Goal: Transaction & Acquisition: Purchase product/service

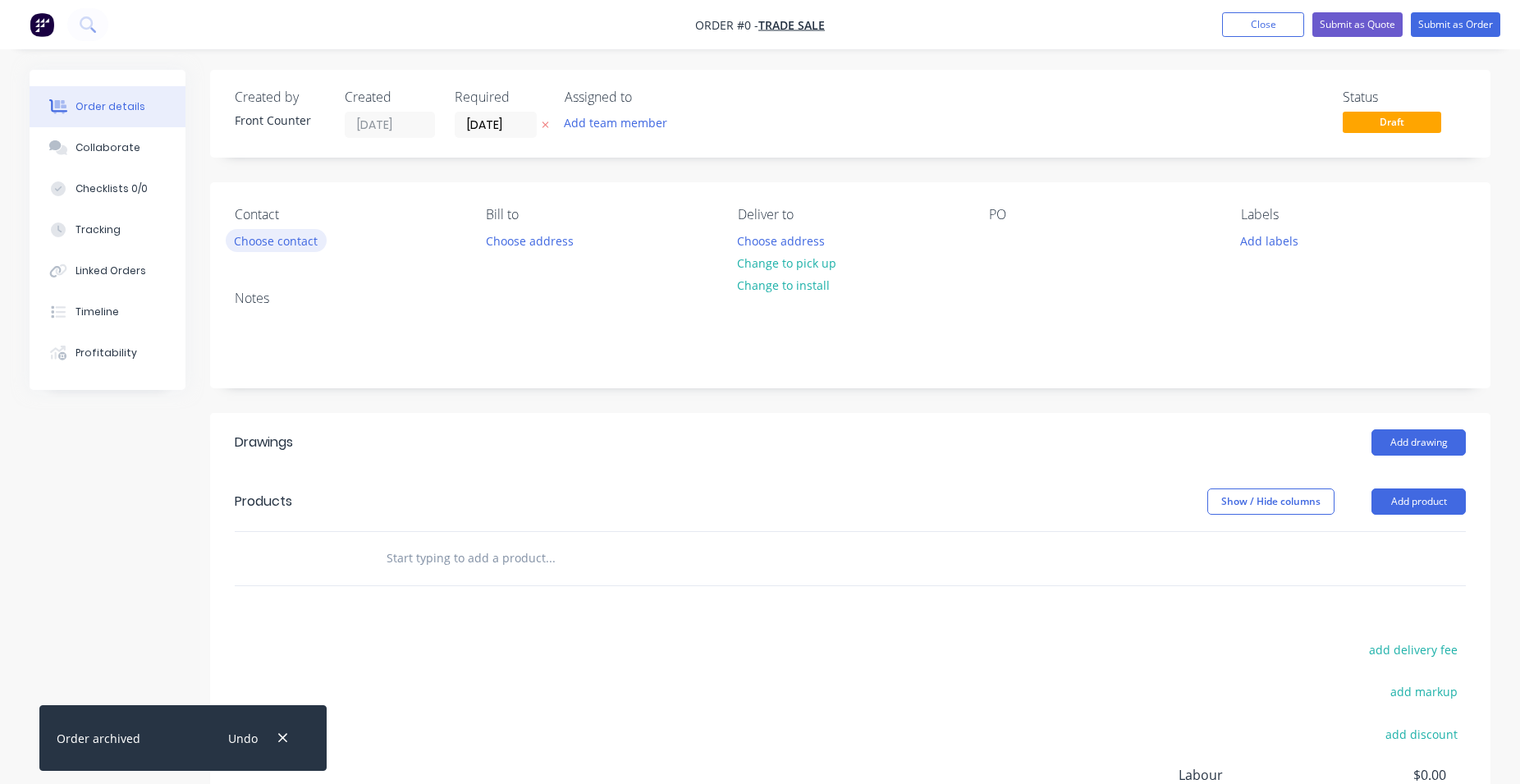
click at [287, 240] on button "Choose contact" at bounding box center [276, 240] width 101 height 22
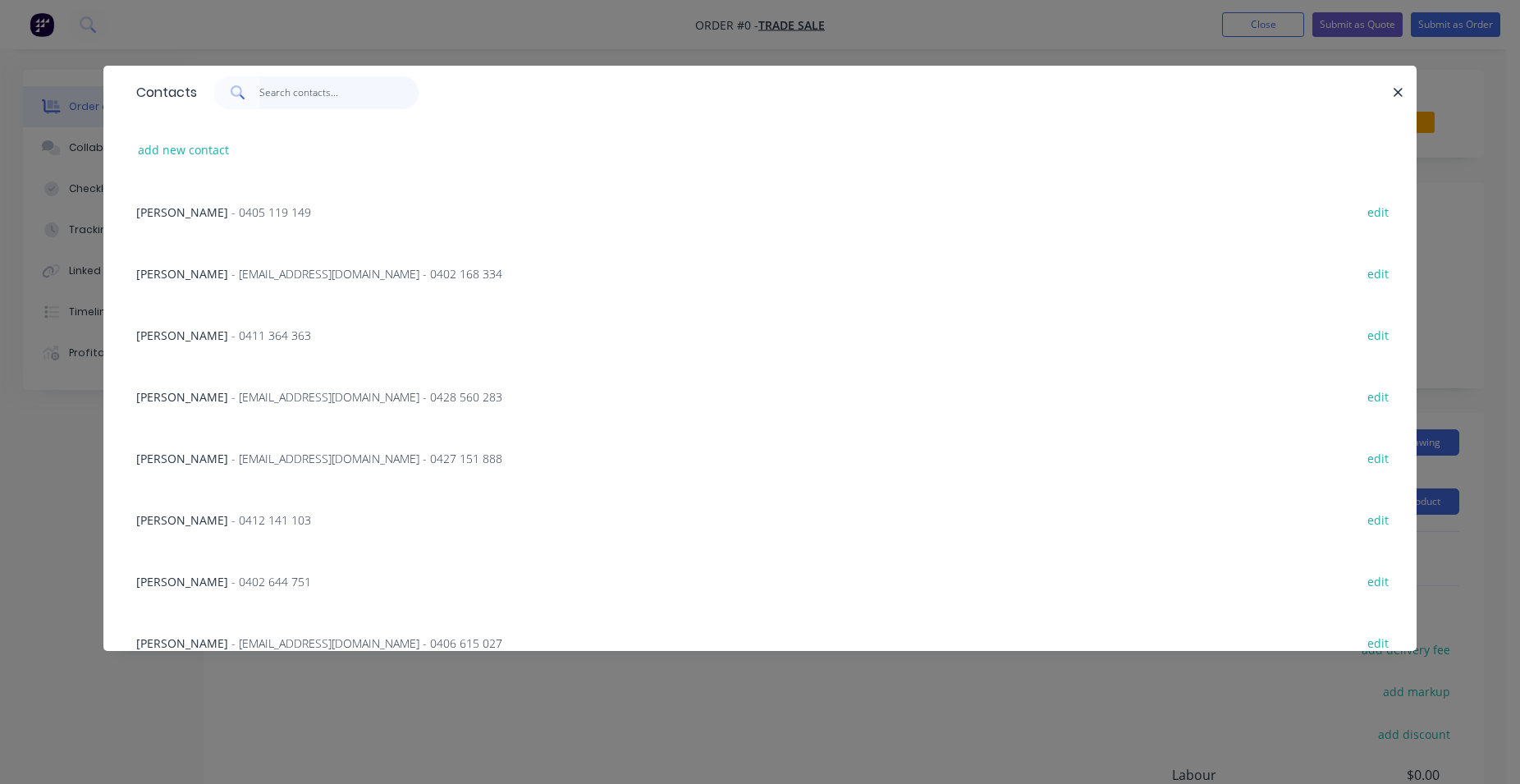
click at [314, 99] on input "text" at bounding box center [339, 92] width 160 height 33
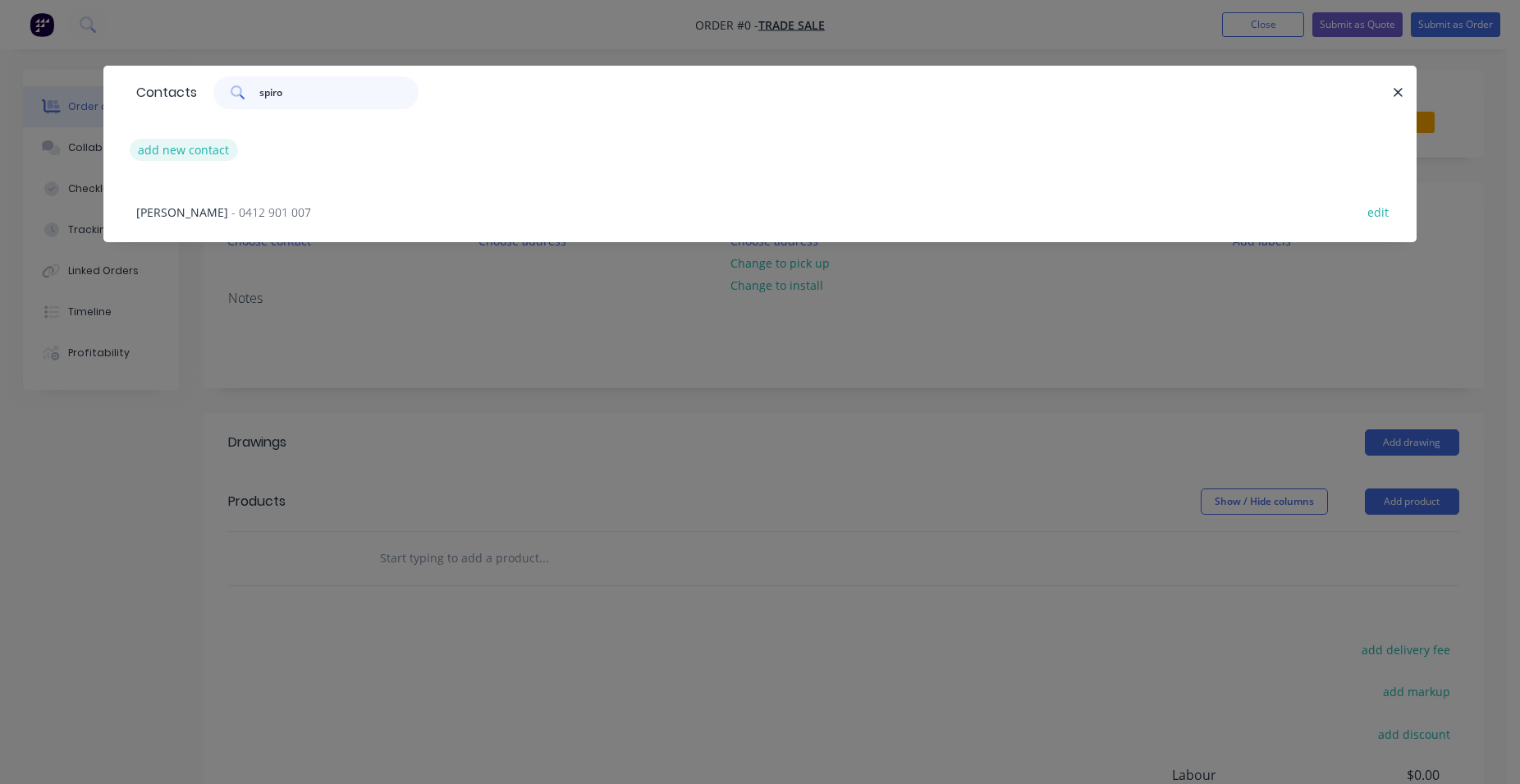
type input "spiro"
click at [176, 149] on button "add new contact" at bounding box center [184, 149] width 109 height 22
select select "AU"
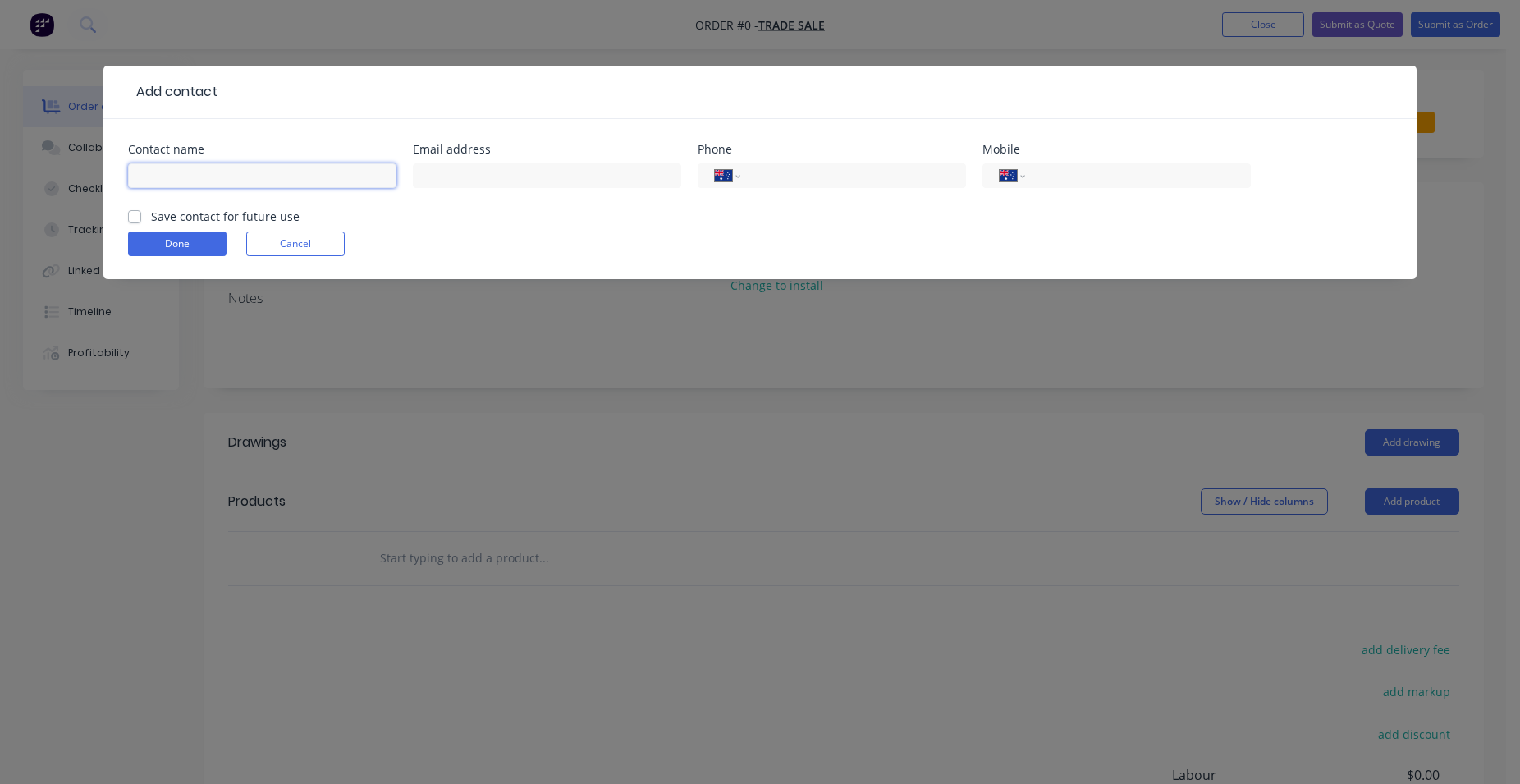
click at [142, 170] on input "text" at bounding box center [262, 175] width 268 height 24
type input "Spiro"
click at [1140, 167] on input "tel" at bounding box center [1135, 176] width 197 height 19
type input "0418 434 162"
click at [151, 215] on label "Save contact for future use" at bounding box center [225, 215] width 148 height 17
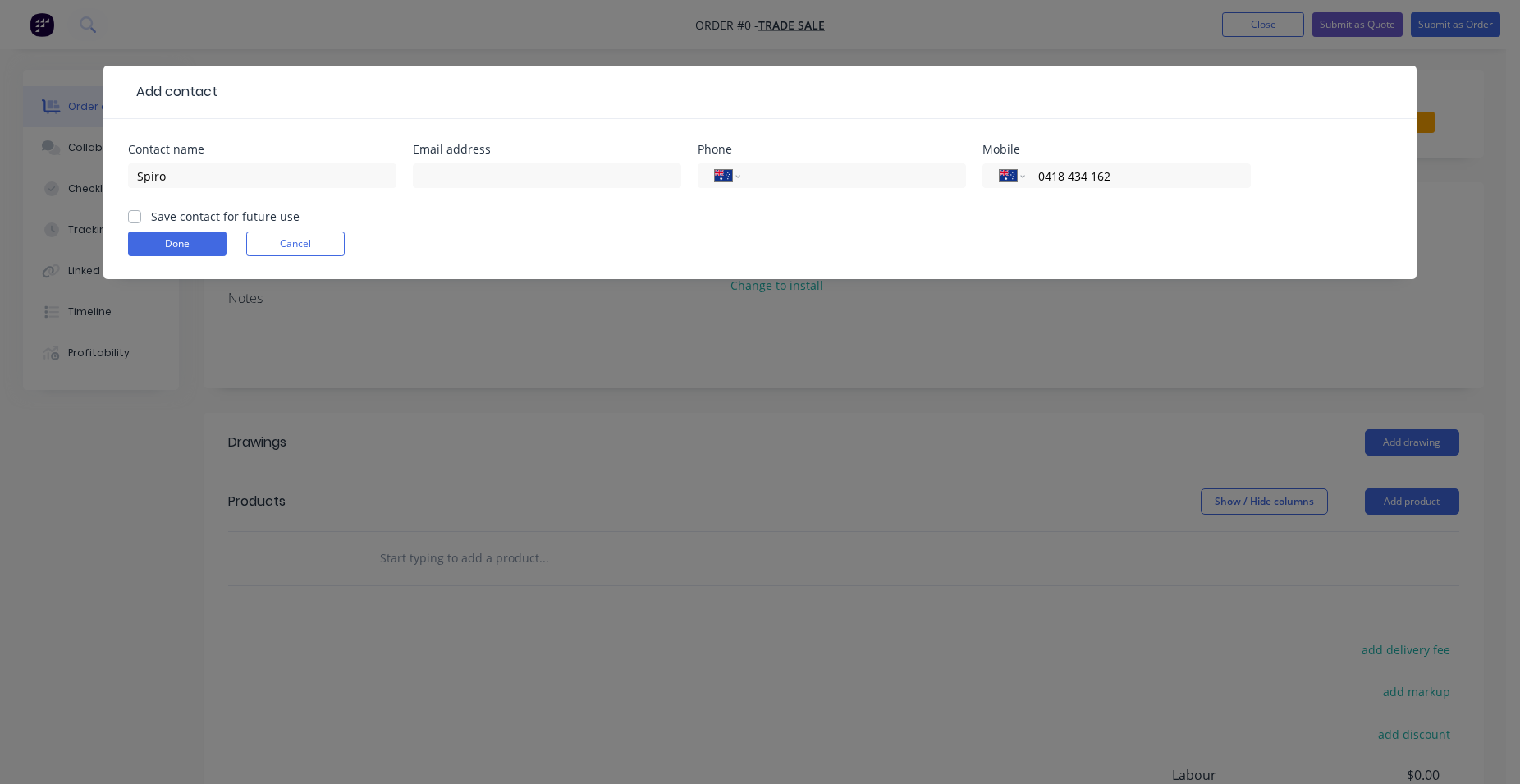
click at [139, 215] on input "Save contact for future use" at bounding box center [134, 215] width 14 height 15
checkbox input "true"
click at [163, 242] on button "Done" at bounding box center [177, 244] width 99 height 24
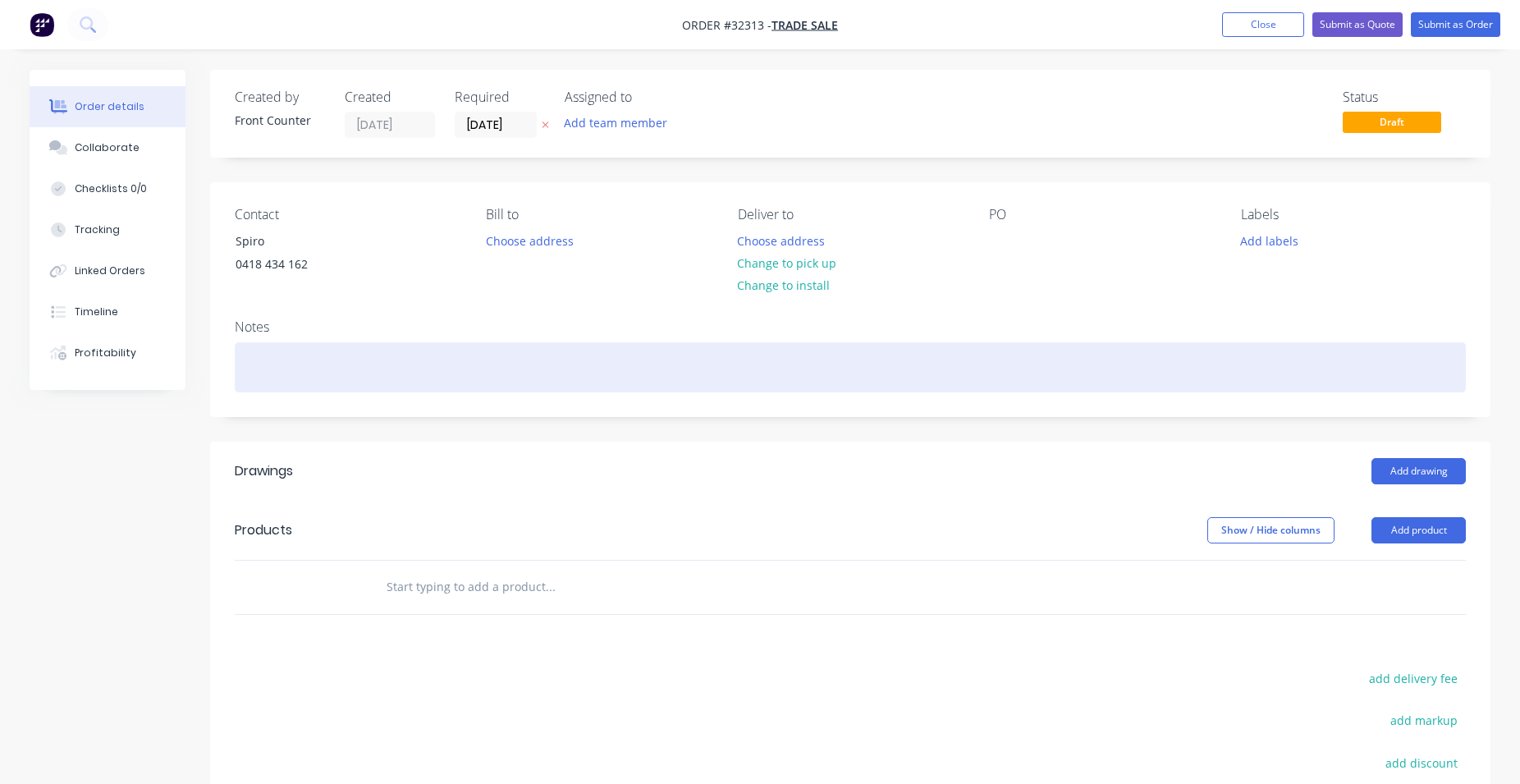
scroll to position [167, 0]
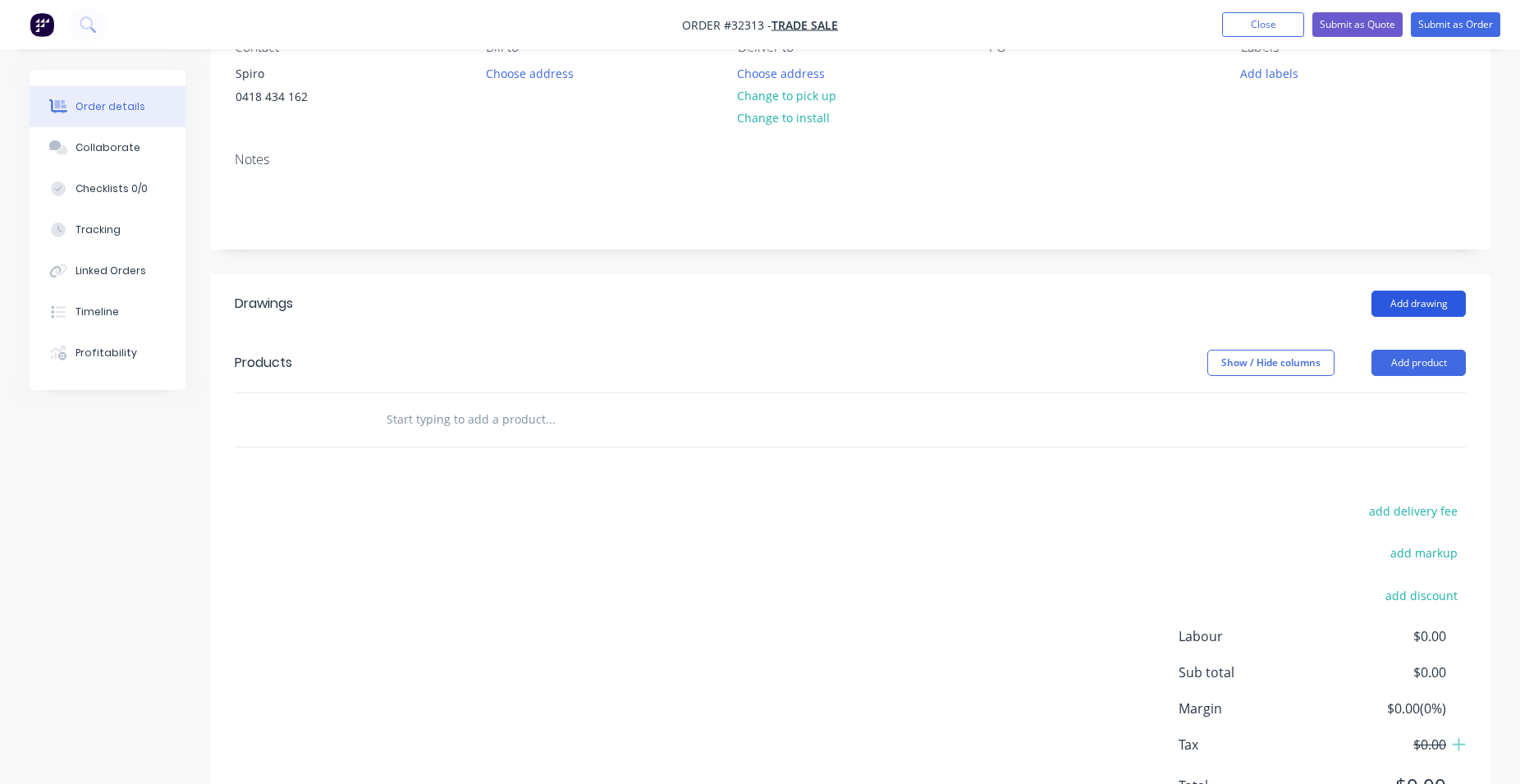
click at [1404, 297] on button "Add drawing" at bounding box center [1419, 303] width 94 height 26
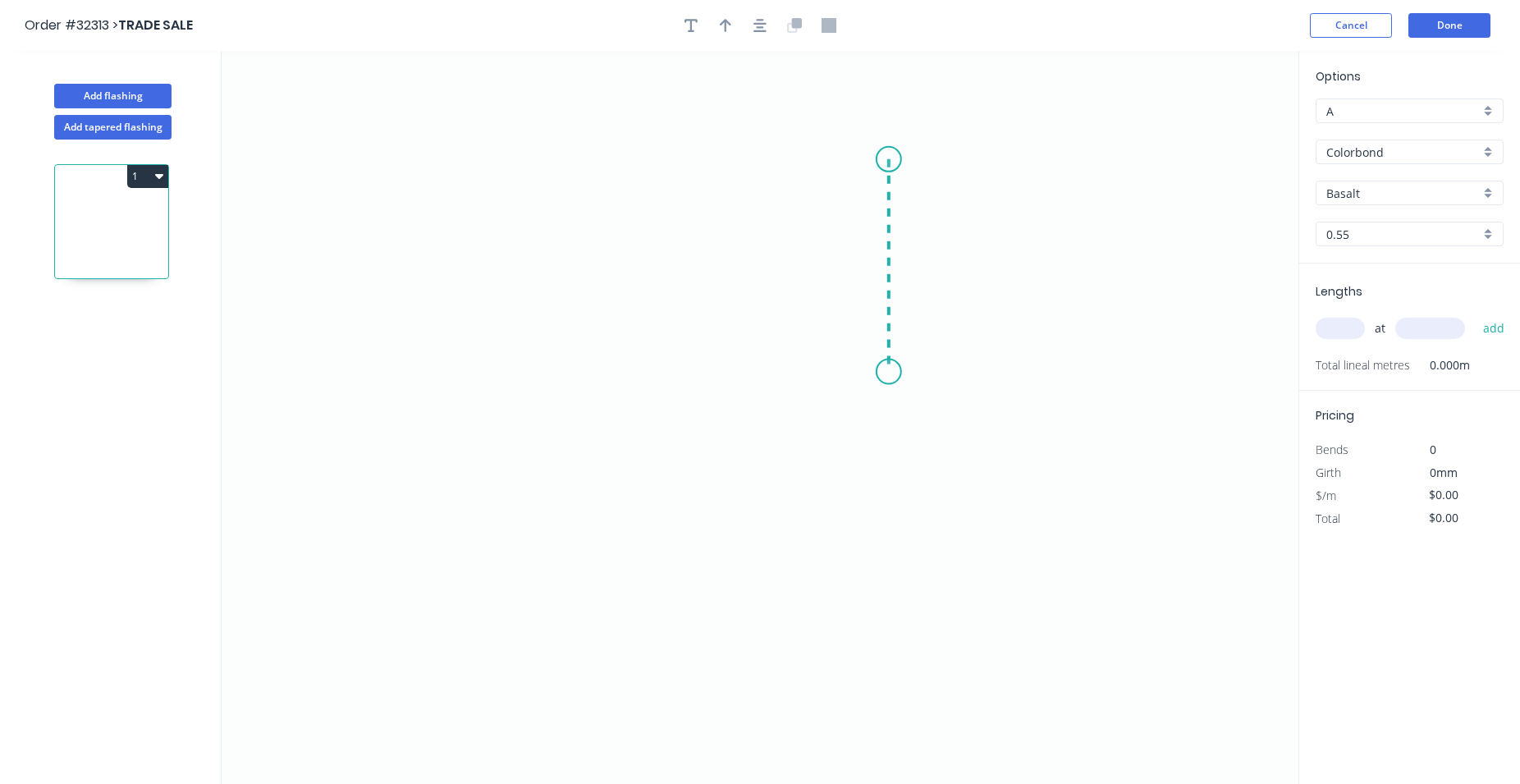
drag, startPoint x: 885, startPoint y: 248, endPoint x: 874, endPoint y: 372, distance: 124.5
click at [874, 372] on icon "0" at bounding box center [760, 417] width 1076 height 733
drag, startPoint x: 868, startPoint y: 370, endPoint x: 594, endPoint y: 370, distance: 274.0
click at [594, 370] on icon "0 ?" at bounding box center [760, 417] width 1076 height 733
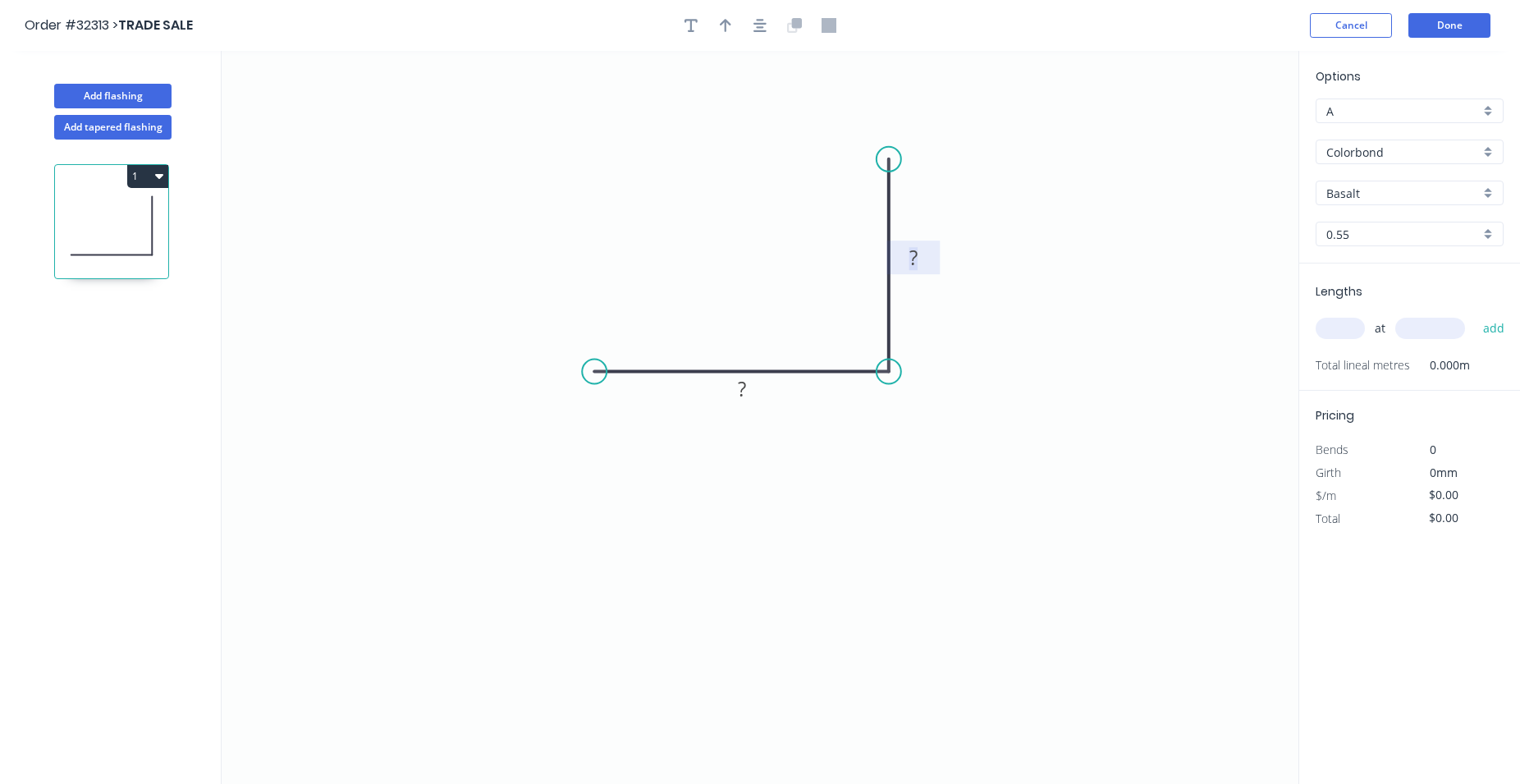
drag, startPoint x: 924, startPoint y: 257, endPoint x: 945, endPoint y: 245, distance: 24.2
click at [923, 256] on rect at bounding box center [913, 258] width 33 height 23
click at [1410, 147] on input "Colorbond" at bounding box center [1403, 152] width 154 height 17
type input "$14.02"
click at [1349, 276] on div "Zinc" at bounding box center [1410, 270] width 186 height 29
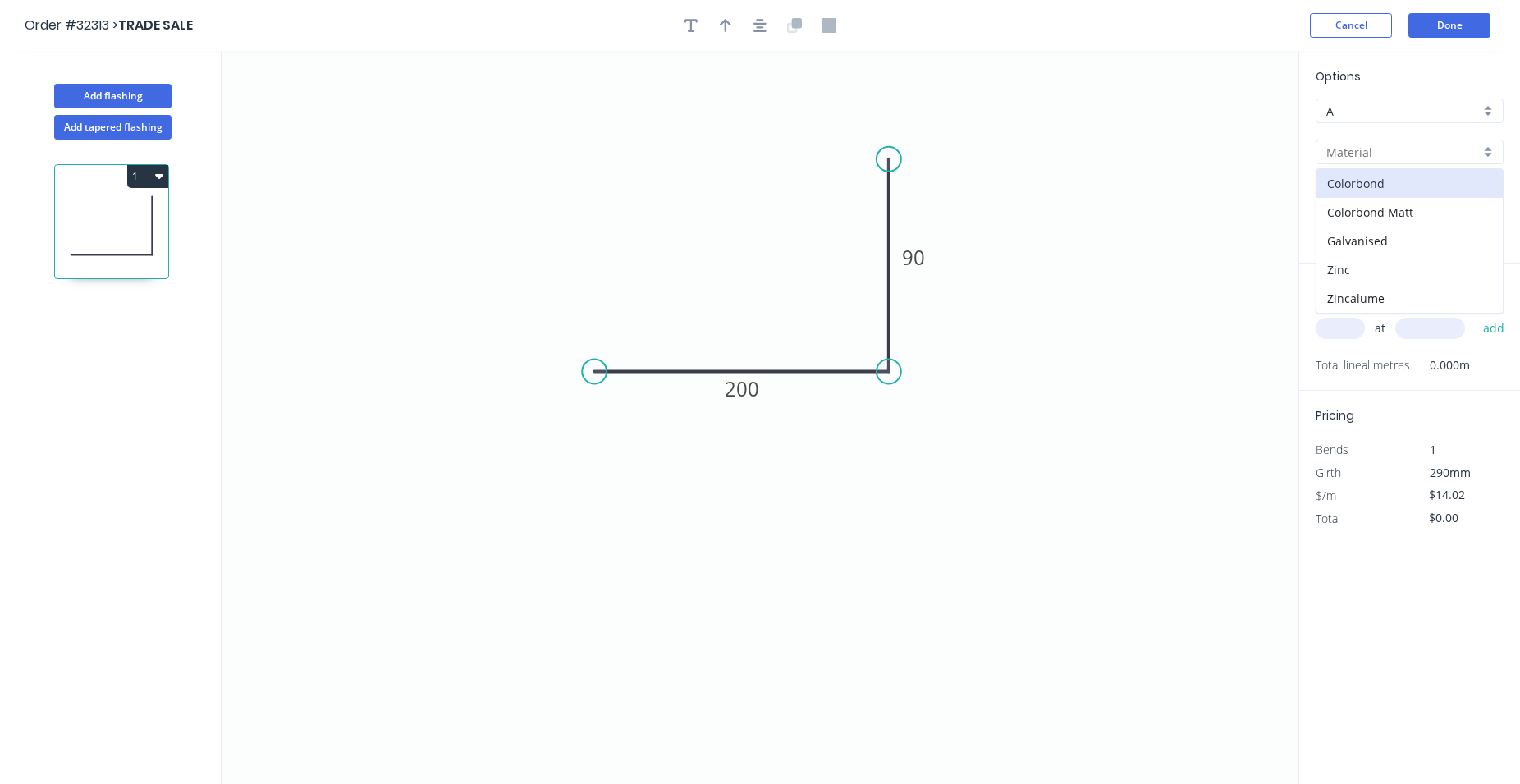
type input "Zinc"
type input "$12.50"
click at [1338, 333] on input "text" at bounding box center [1340, 329] width 49 height 22
type input "2"
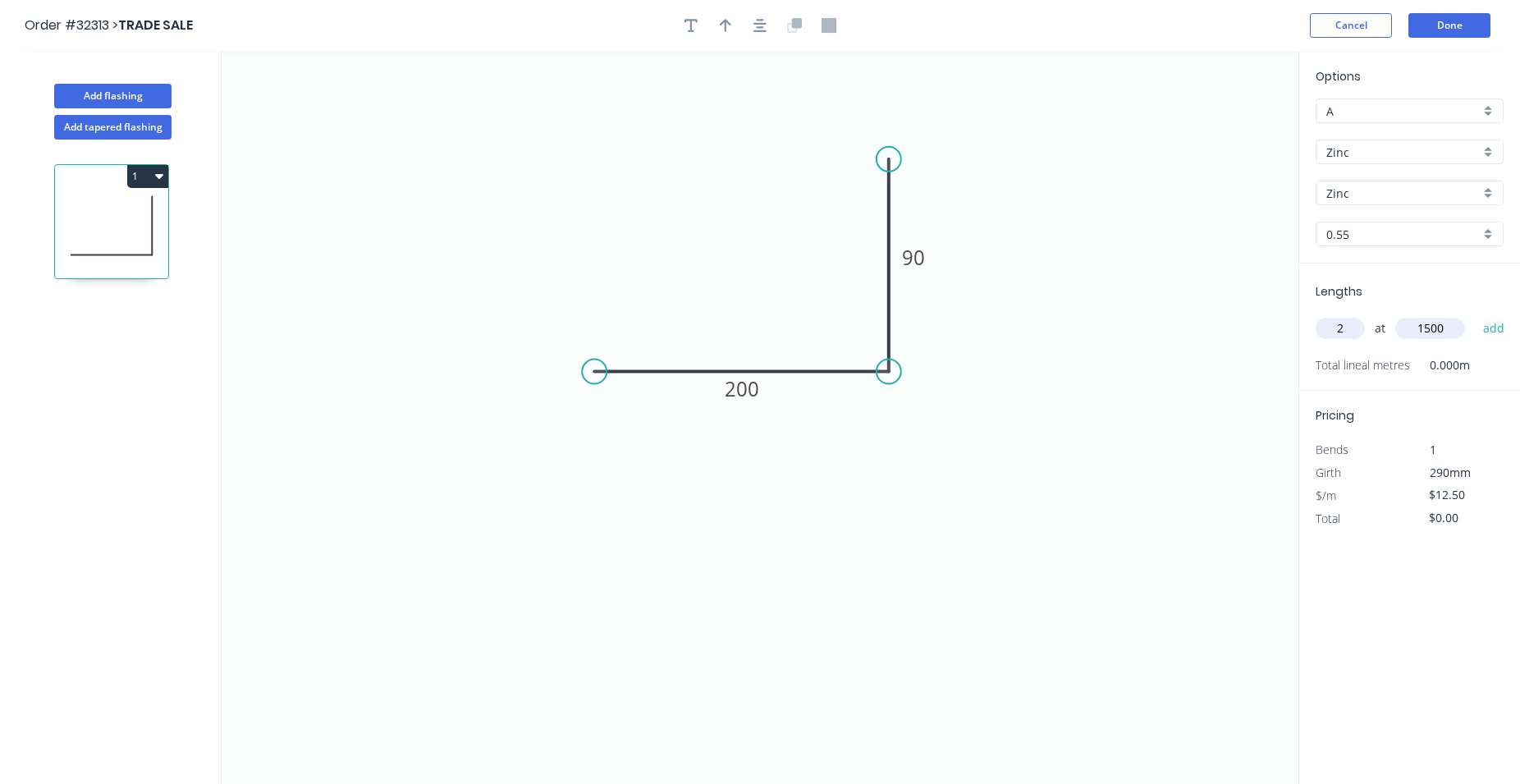
type input "1500"
click at [1475, 314] on button "add" at bounding box center [1494, 328] width 39 height 28
type input "$37.50"
click at [1447, 31] on button "Done" at bounding box center [1449, 25] width 82 height 24
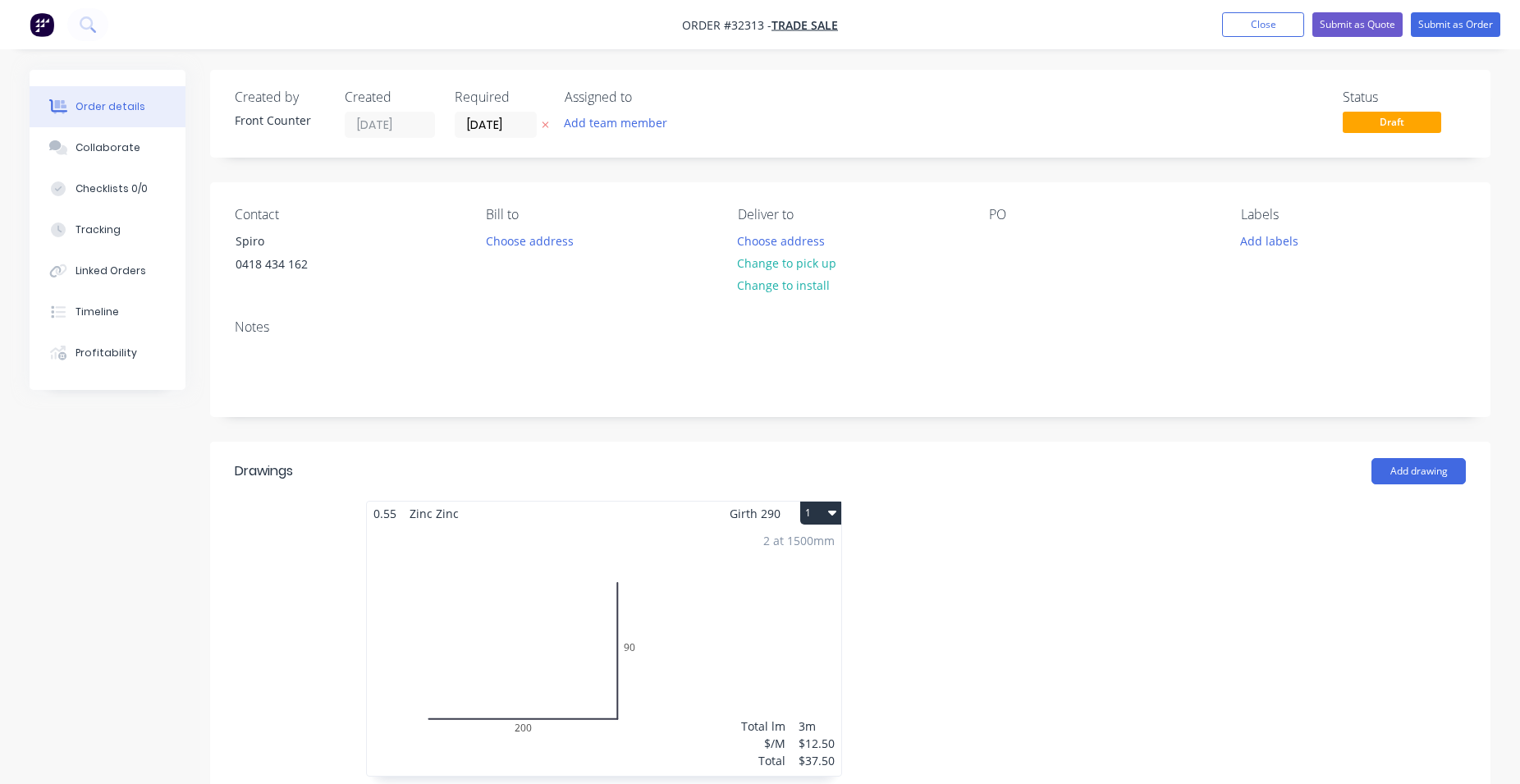
scroll to position [541, 0]
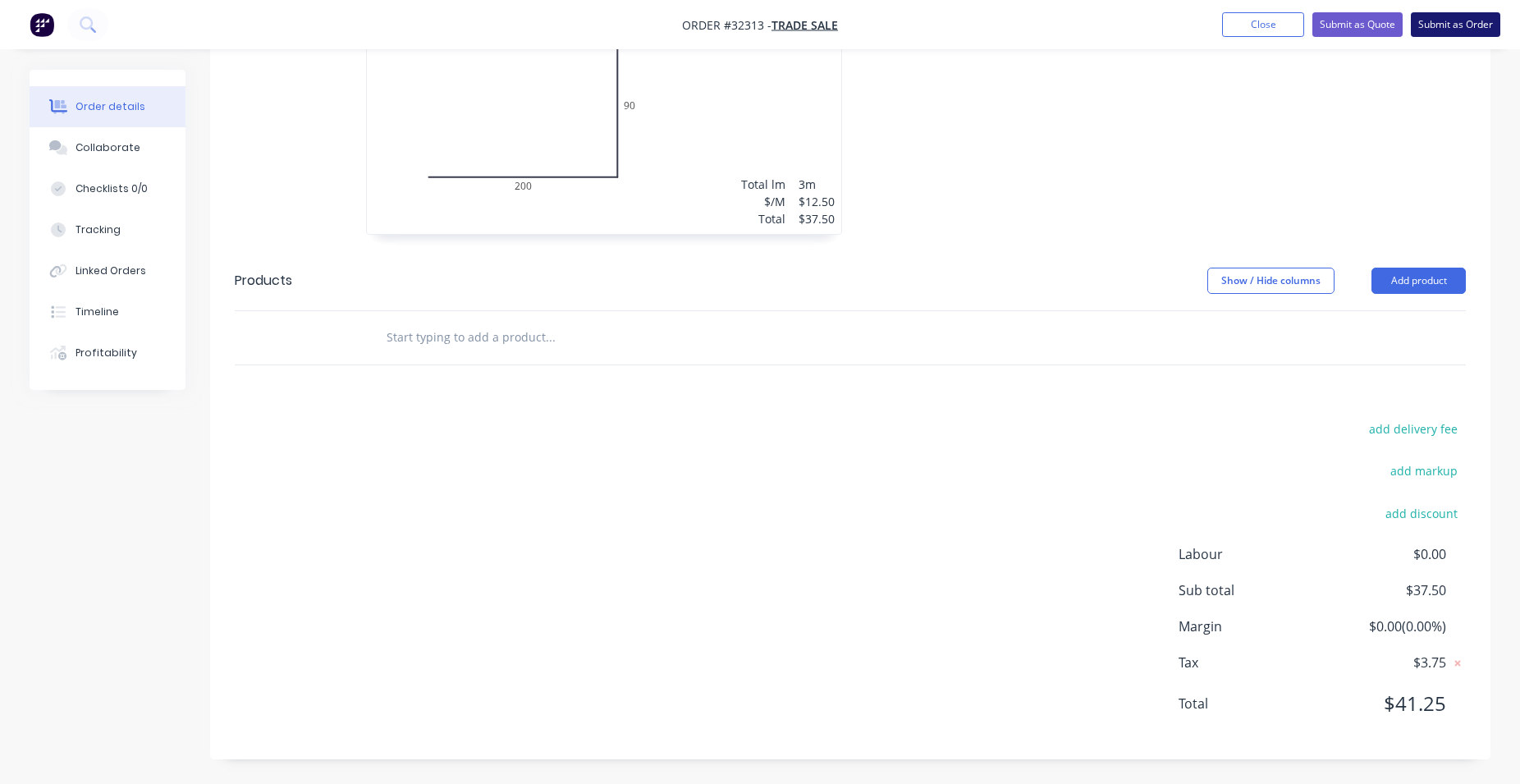
click at [1439, 22] on button "Submit as Order" at bounding box center [1455, 24] width 90 height 24
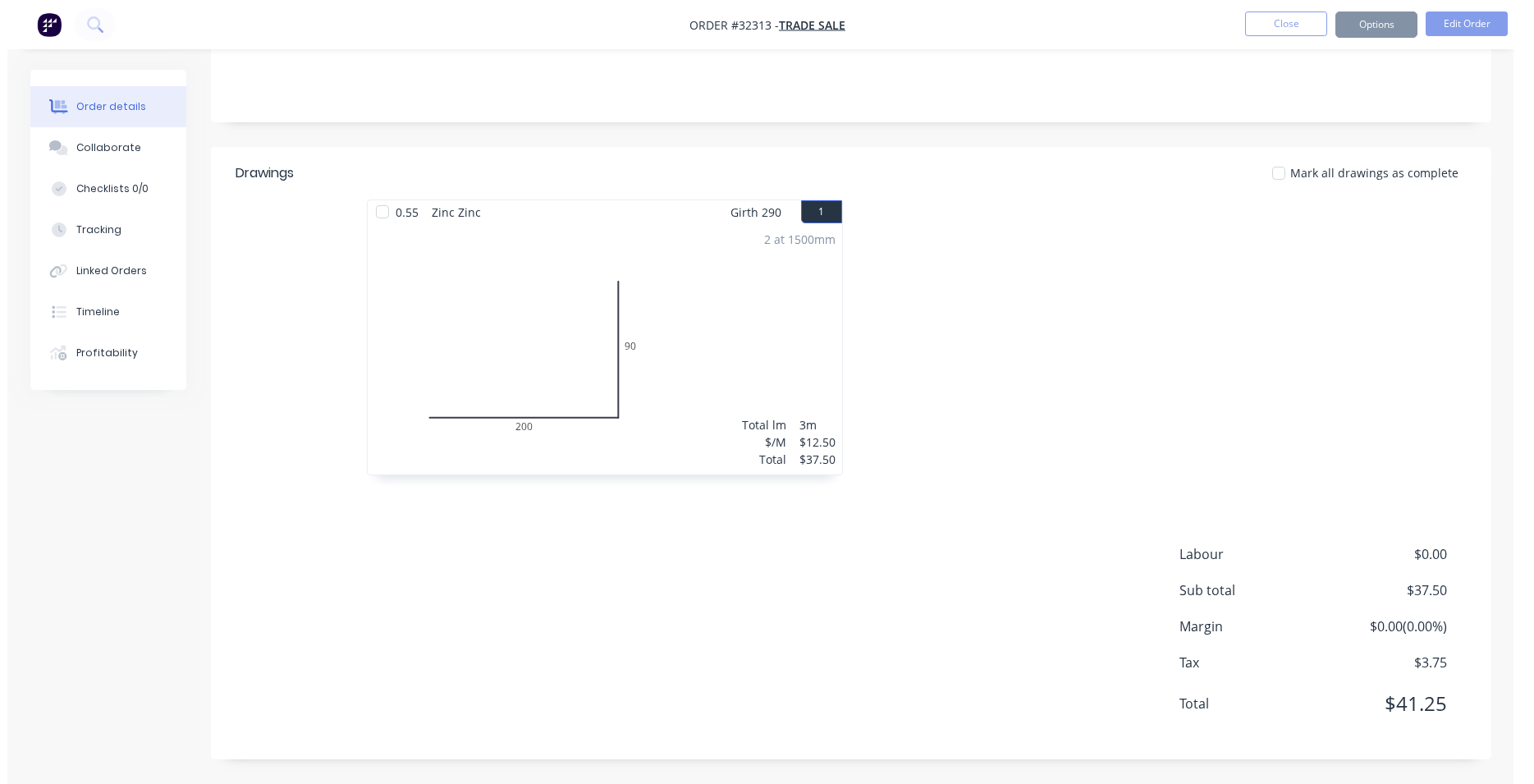
scroll to position [0, 0]
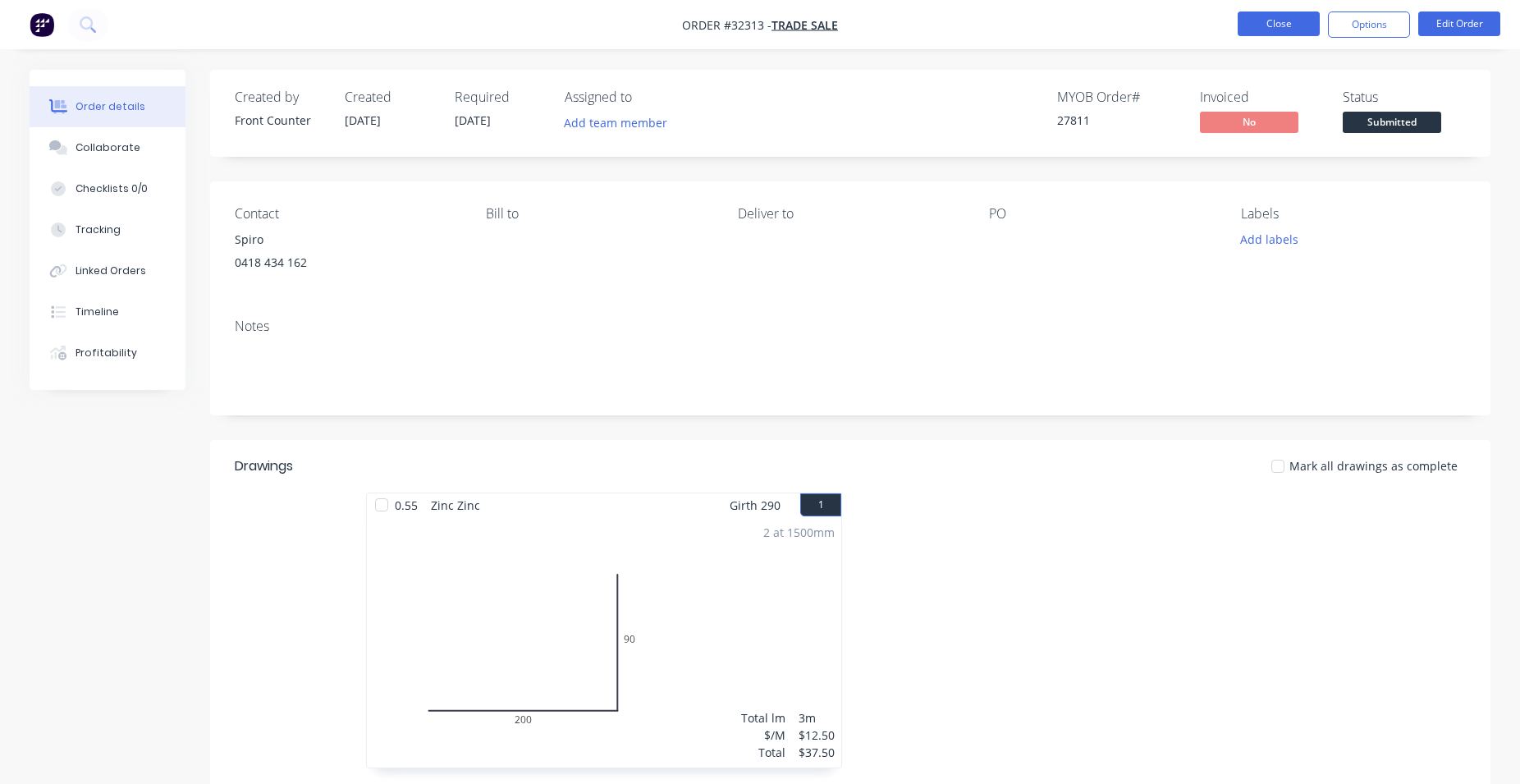
click at [1295, 31] on button "Close" at bounding box center [1278, 24] width 82 height 24
